Goal: Transaction & Acquisition: Purchase product/service

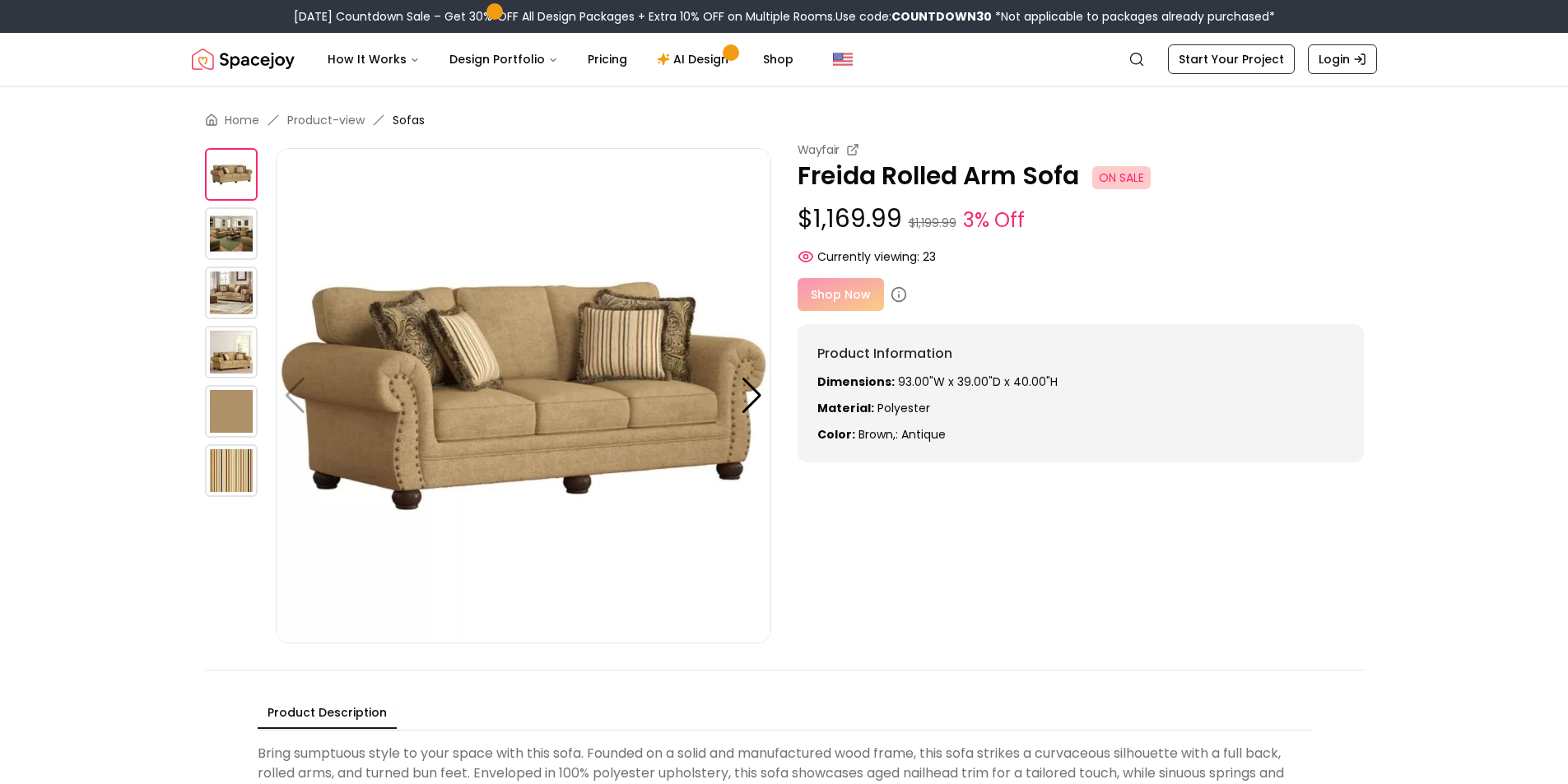
click at [235, 239] on img at bounding box center [231, 233] width 52 height 52
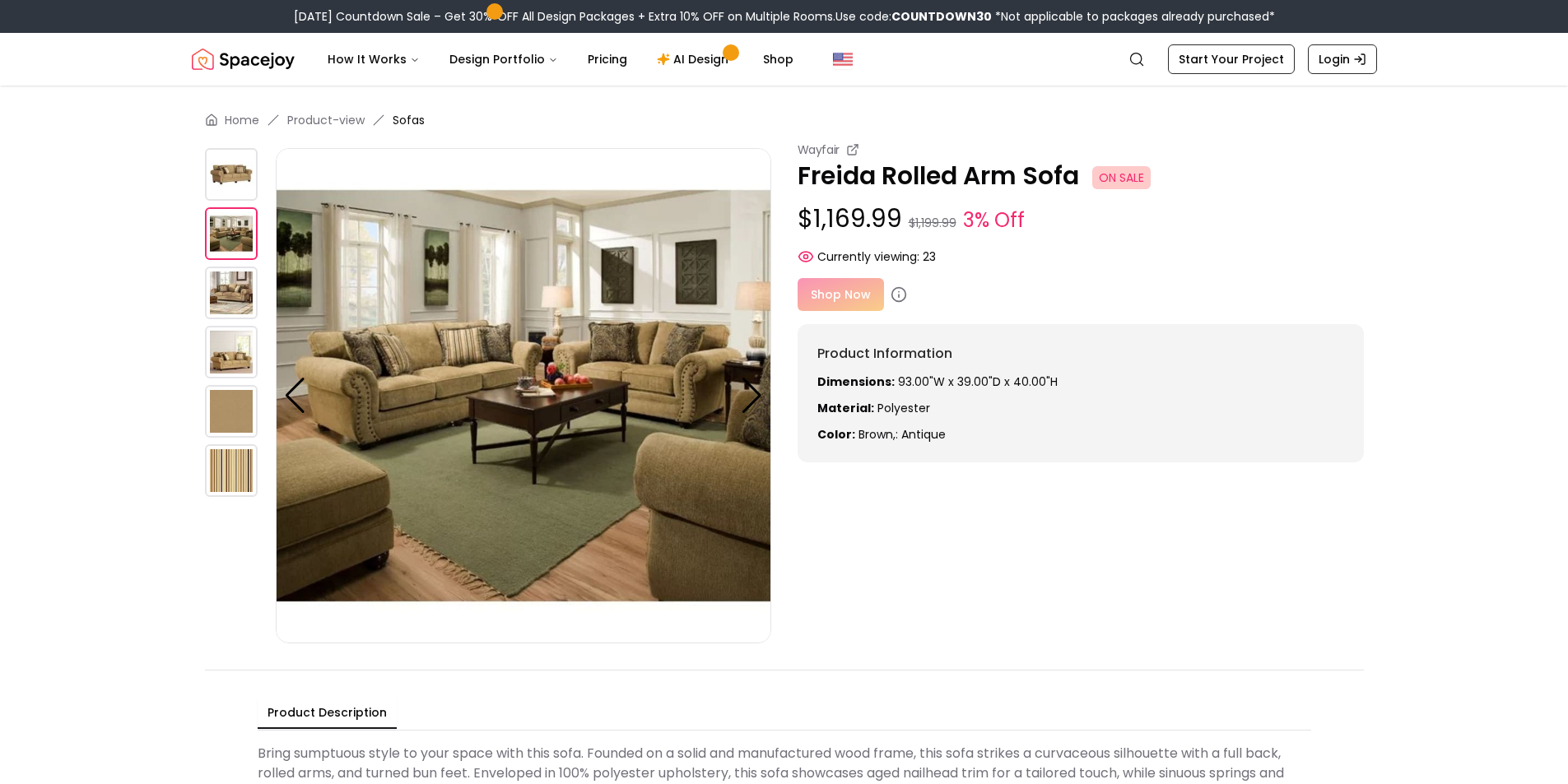
click at [209, 312] on img at bounding box center [231, 292] width 52 height 52
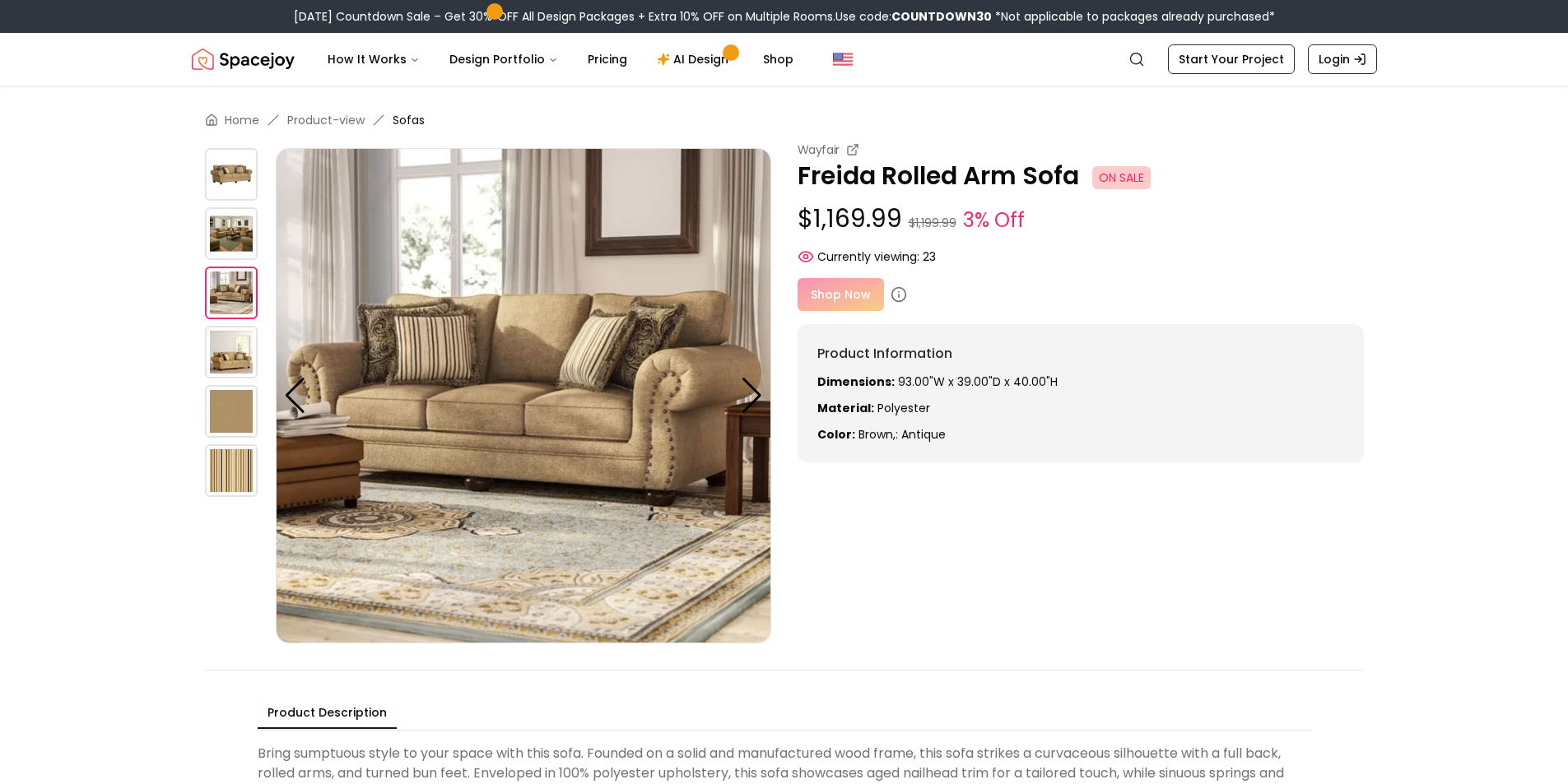
click at [209, 370] on img at bounding box center [231, 351] width 52 height 52
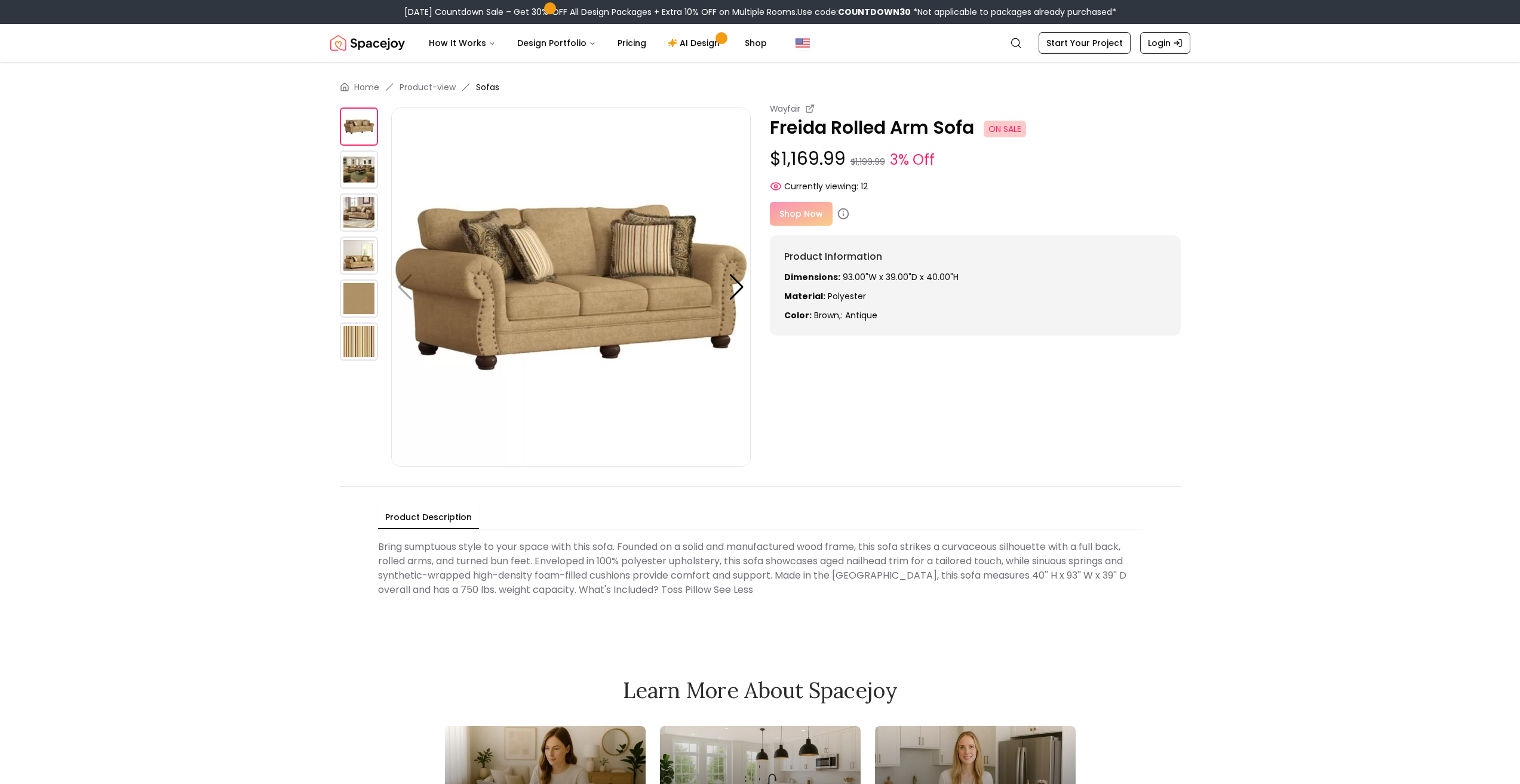
click at [369, 164] on img at bounding box center [359, 169] width 38 height 38
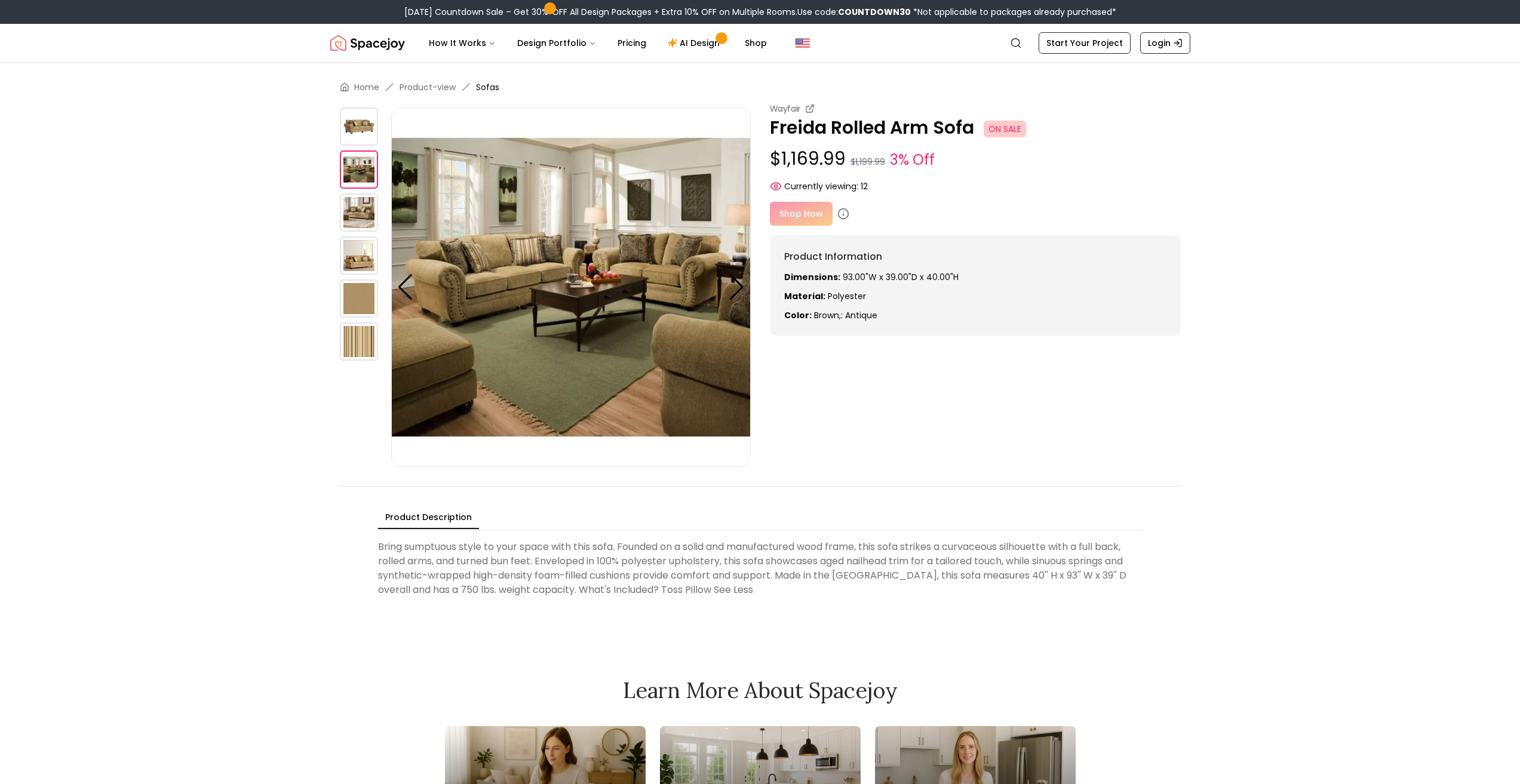
click at [366, 189] on div at bounding box center [366, 287] width 52 height 359
click at [366, 197] on img at bounding box center [359, 212] width 38 height 38
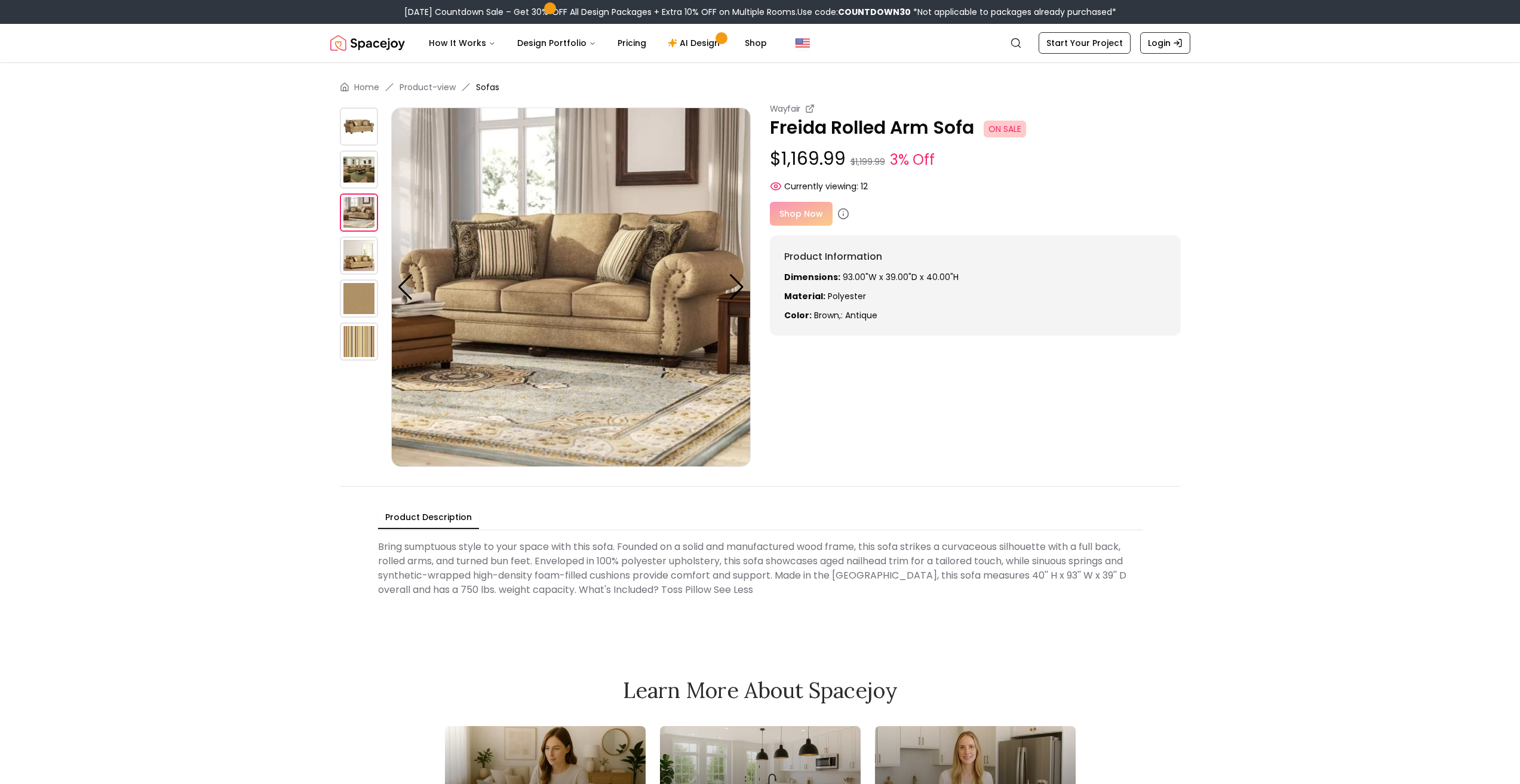
click at [362, 213] on img at bounding box center [359, 212] width 38 height 38
click at [362, 260] on img at bounding box center [359, 255] width 38 height 38
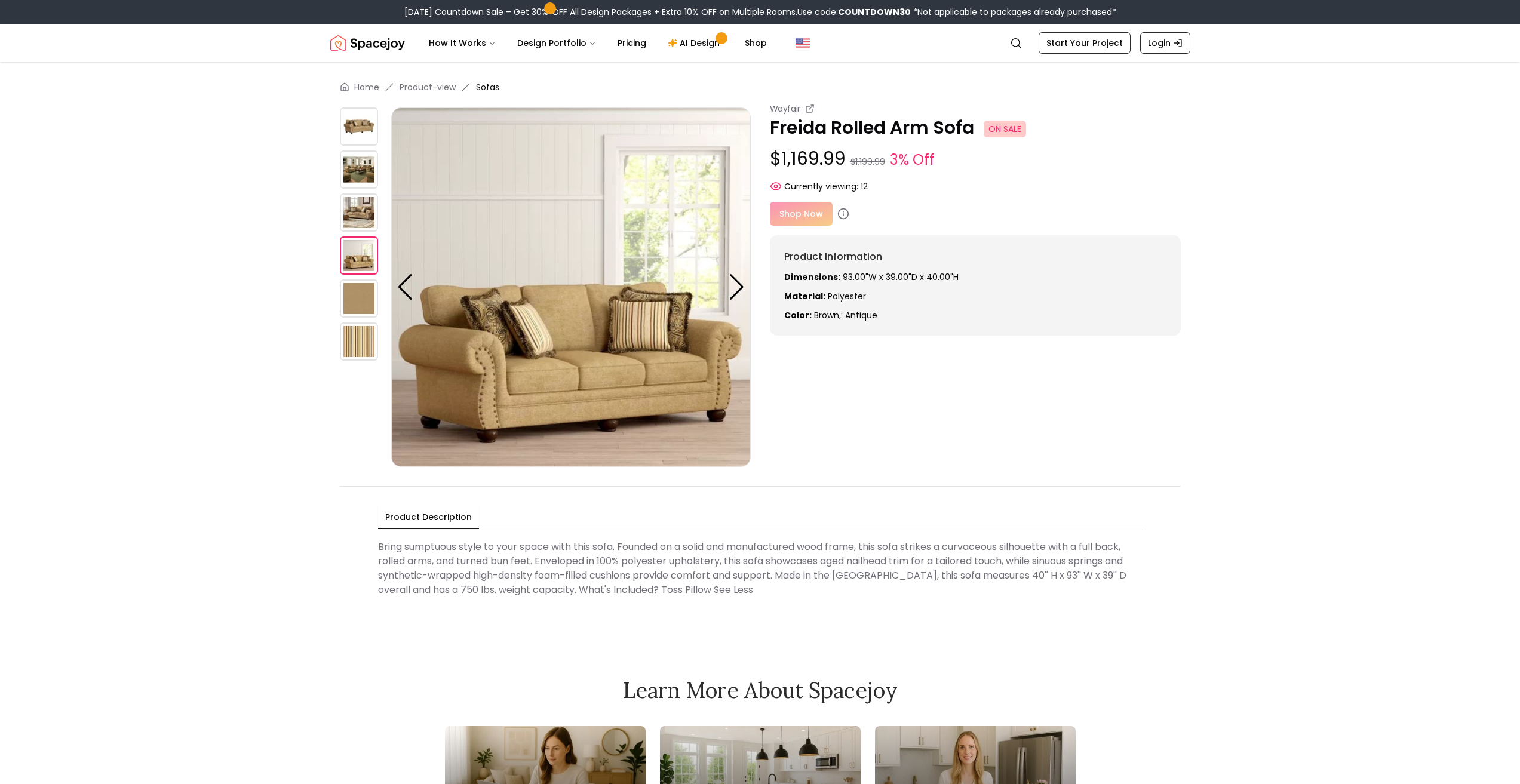
click at [354, 304] on img at bounding box center [359, 298] width 38 height 38
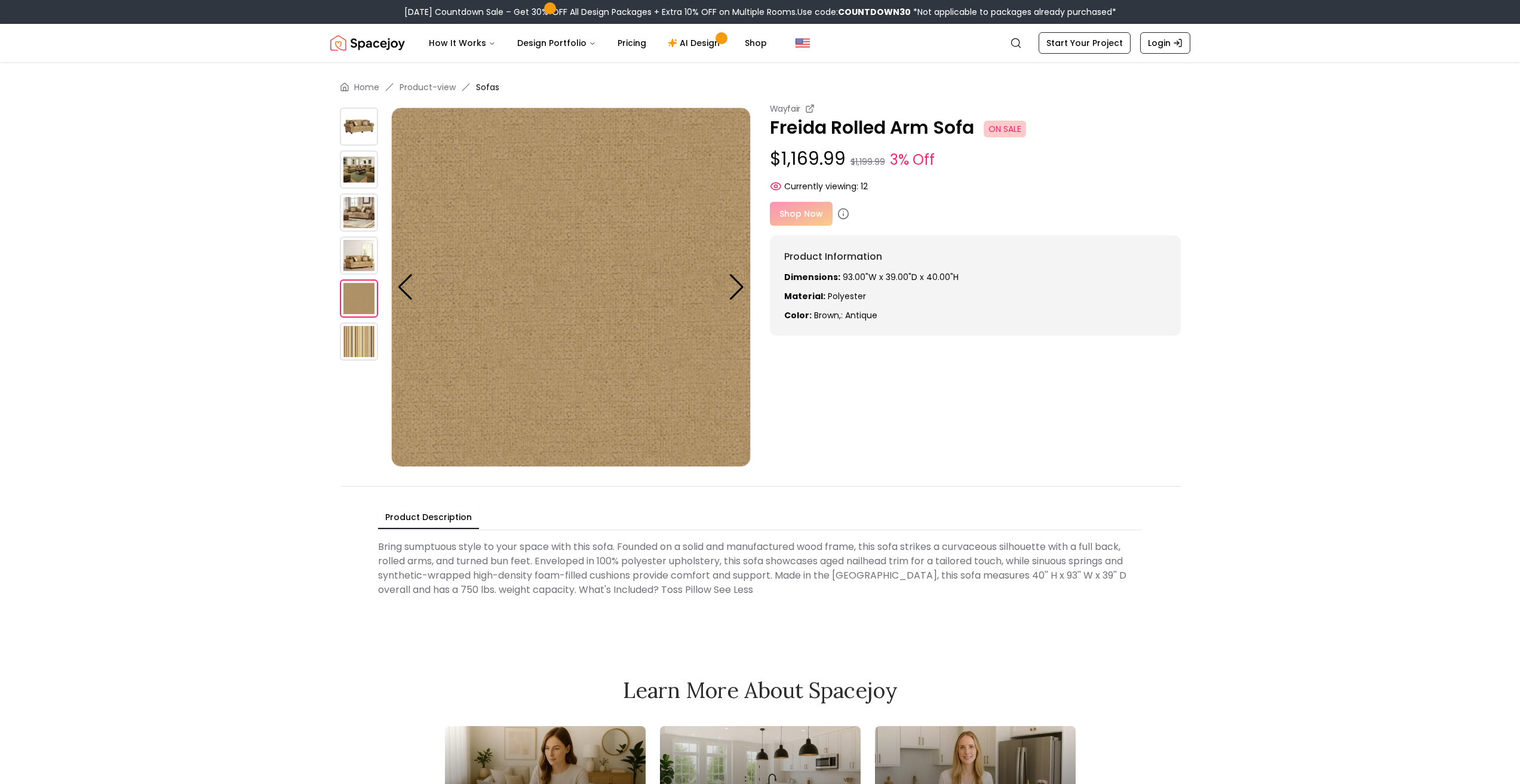
click at [354, 340] on img at bounding box center [359, 341] width 38 height 38
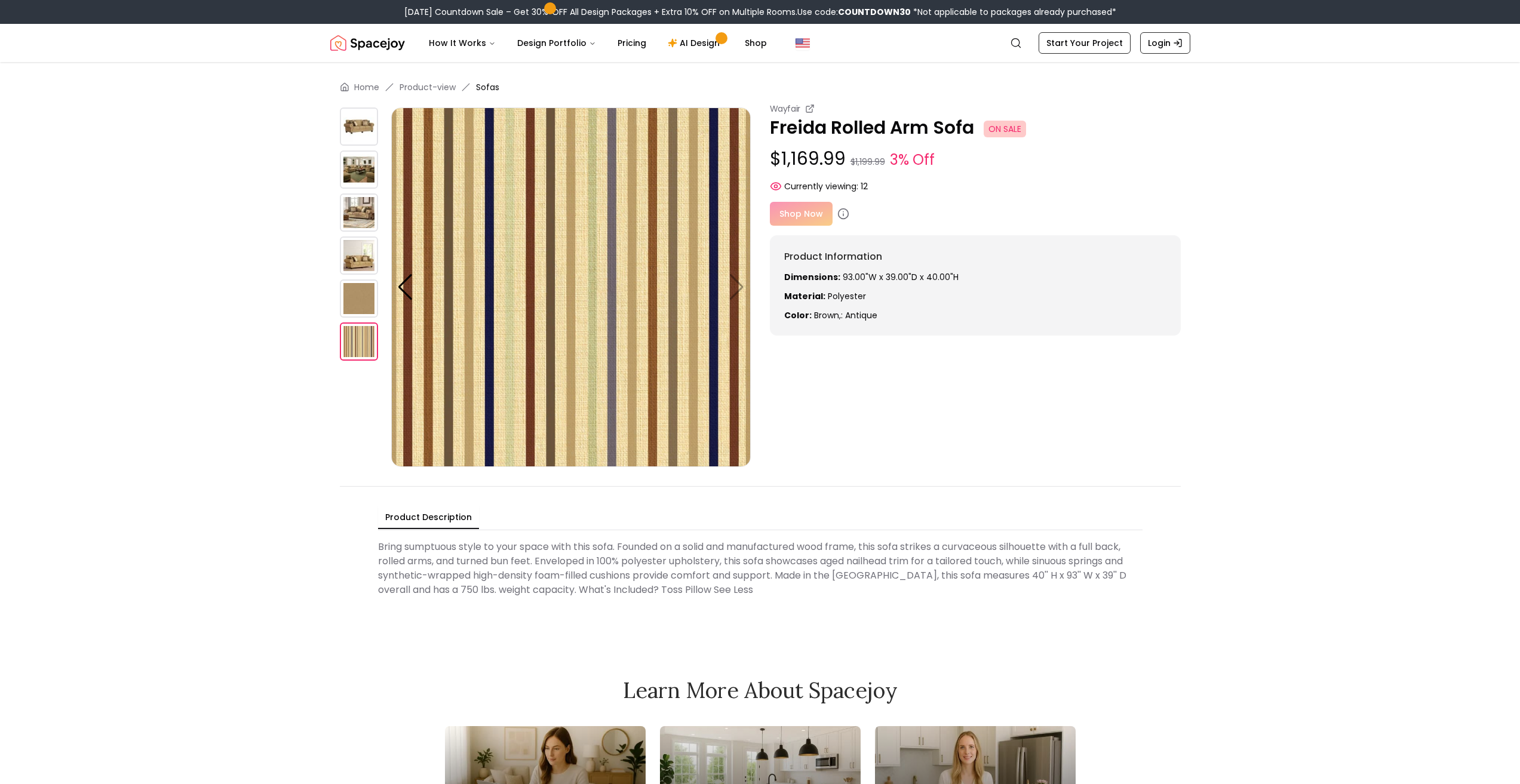
click at [354, 286] on img at bounding box center [359, 298] width 38 height 38
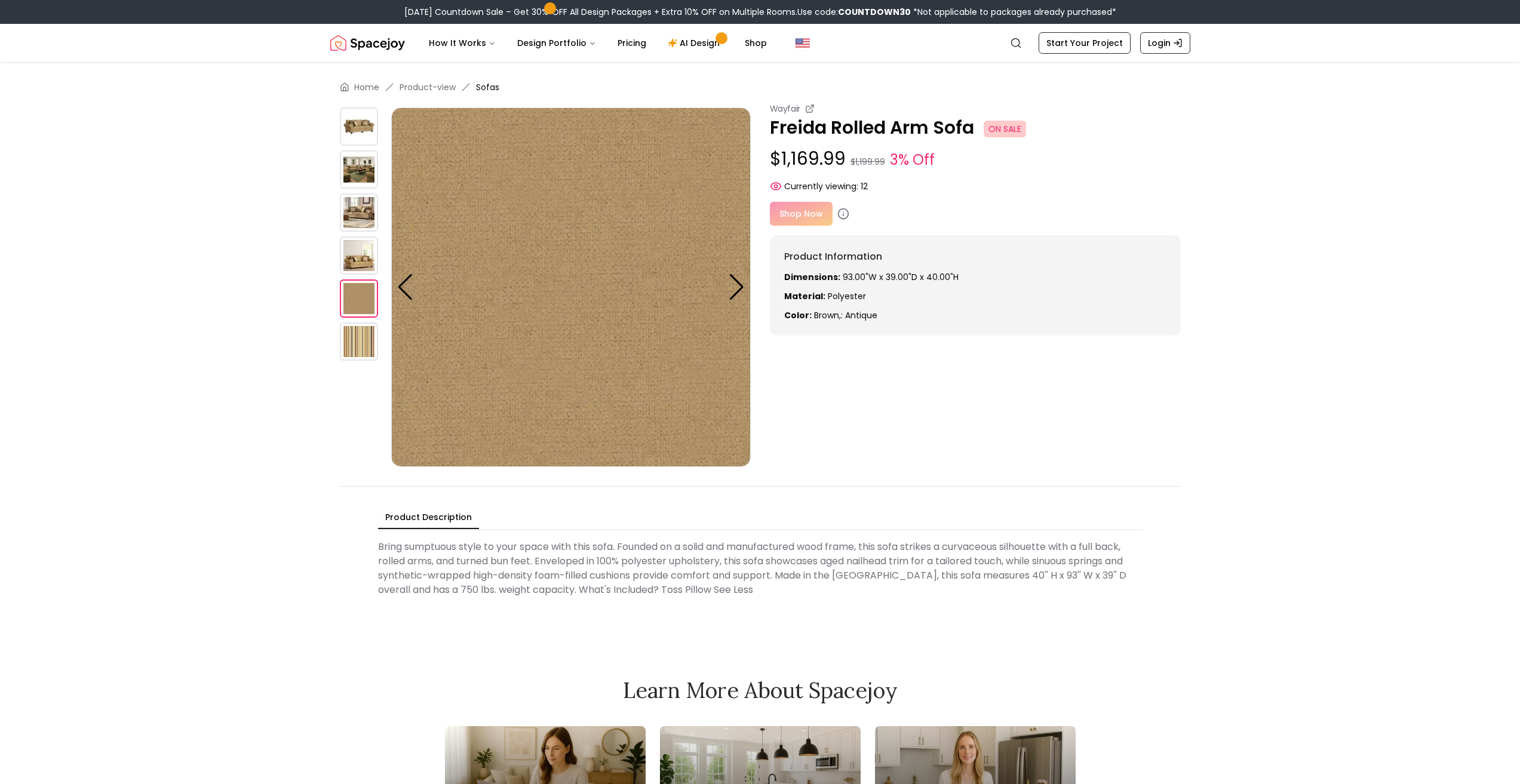
click at [361, 259] on img at bounding box center [359, 255] width 38 height 38
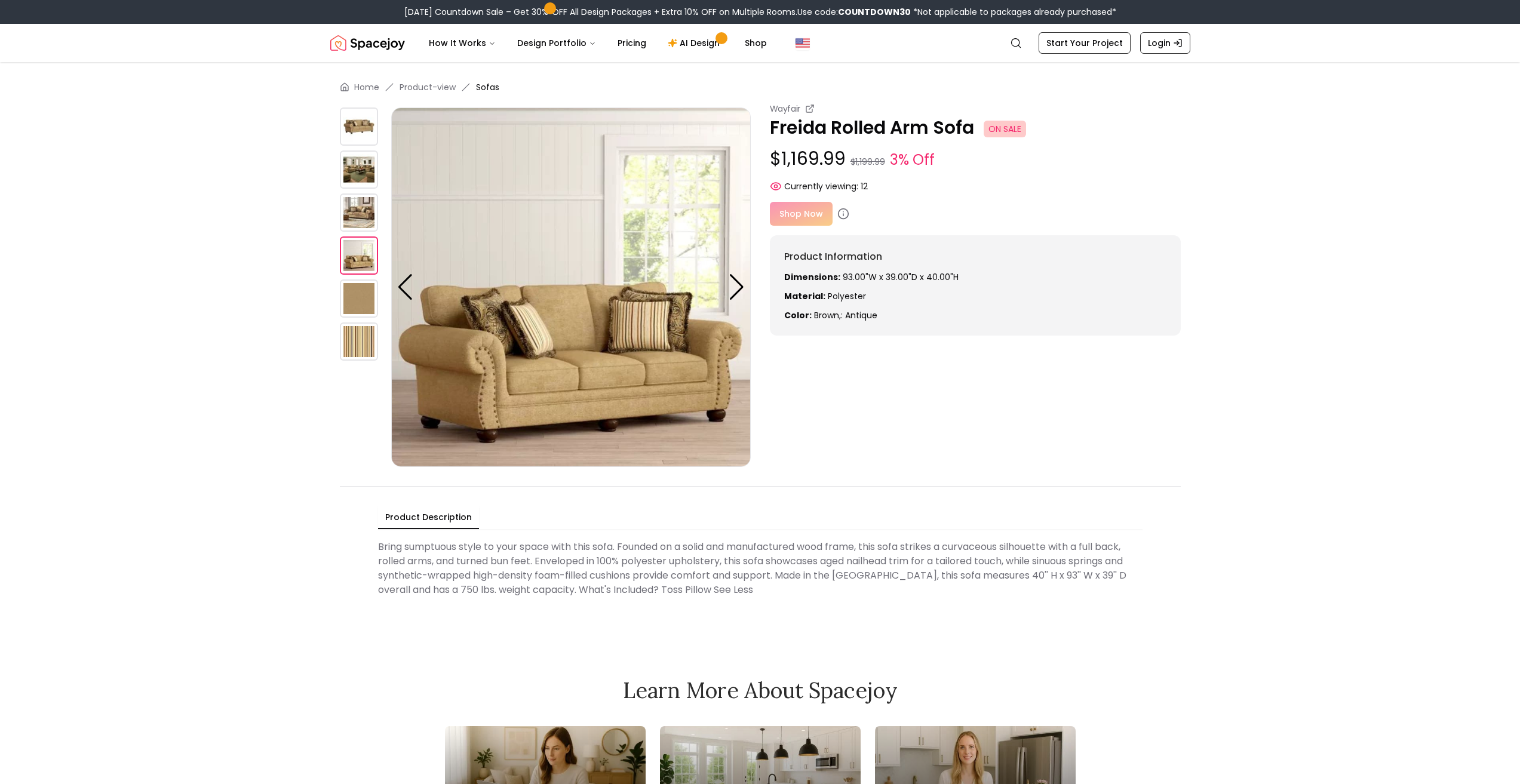
click at [554, 372] on img at bounding box center [571, 287] width 359 height 359
